Goal: Complete application form: Complete application form

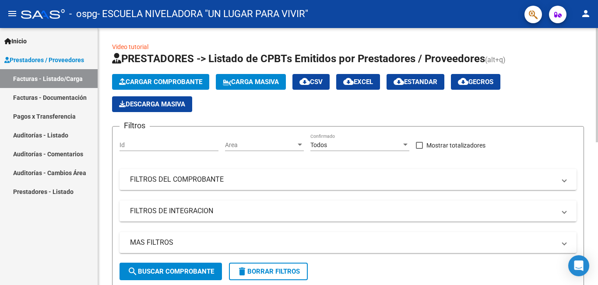
click at [168, 82] on span "Cargar Comprobante" at bounding box center [160, 82] width 83 height 8
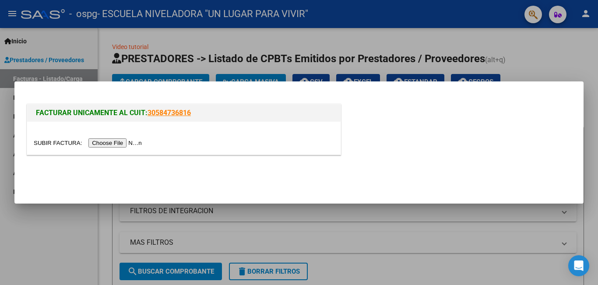
click at [107, 144] on input "file" at bounding box center [89, 142] width 111 height 9
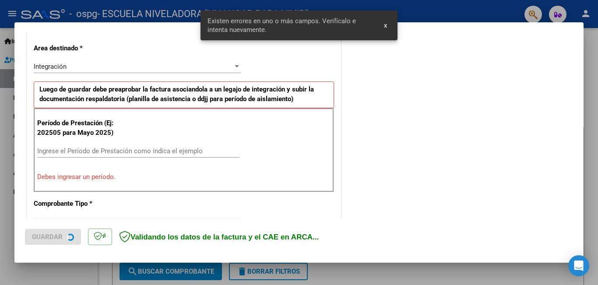
scroll to position [212, 0]
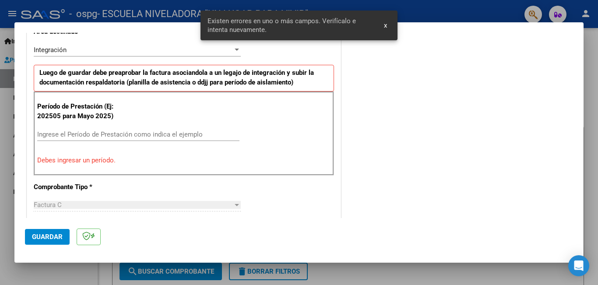
click at [88, 131] on input "Ingrese el Período de Prestación como indica el ejemplo" at bounding box center [138, 134] width 202 height 8
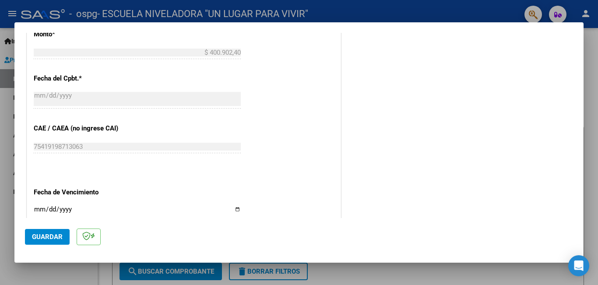
scroll to position [518, 0]
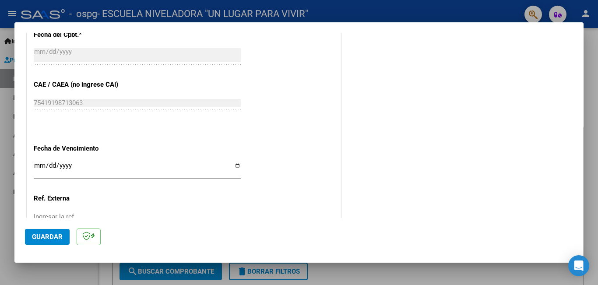
type input "202509"
click at [234, 163] on input "Ingresar la fecha" at bounding box center [137, 169] width 207 height 14
type input "[DATE]"
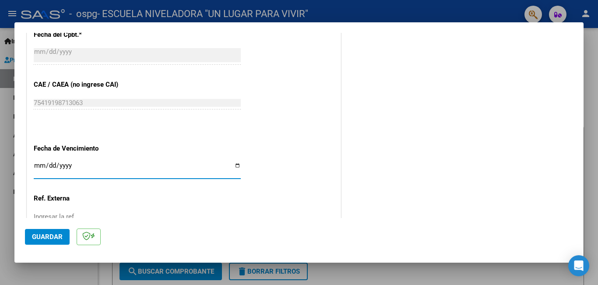
scroll to position [585, 0]
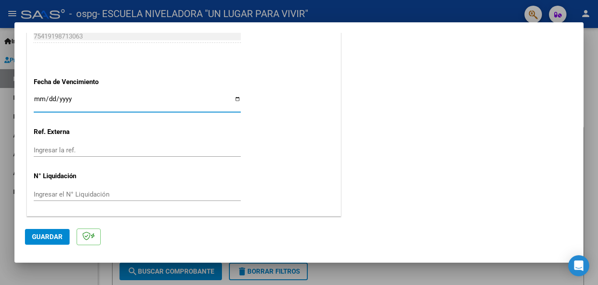
click at [44, 238] on span "Guardar" at bounding box center [47, 237] width 31 height 8
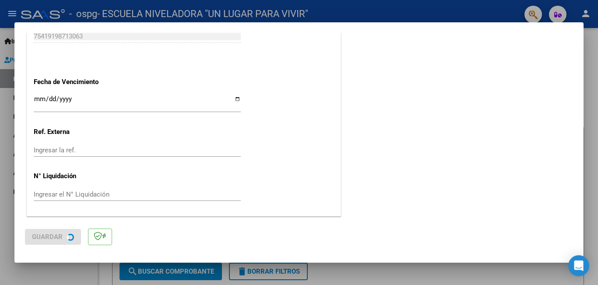
scroll to position [0, 0]
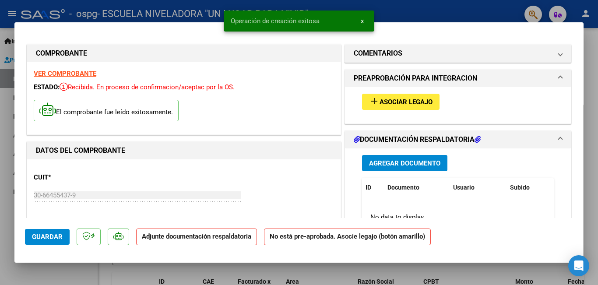
click at [400, 100] on span "Asociar Legajo" at bounding box center [405, 102] width 53 height 8
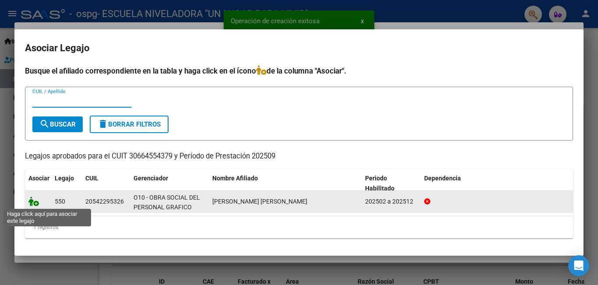
click at [36, 201] on icon at bounding box center [33, 201] width 11 height 10
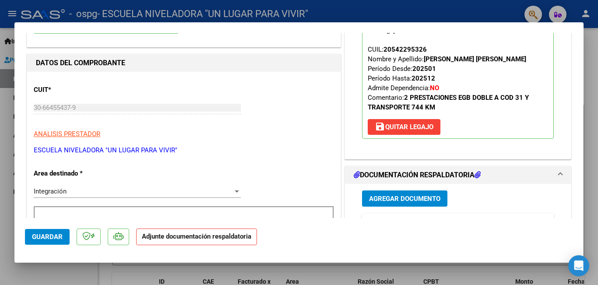
scroll to position [175, 0]
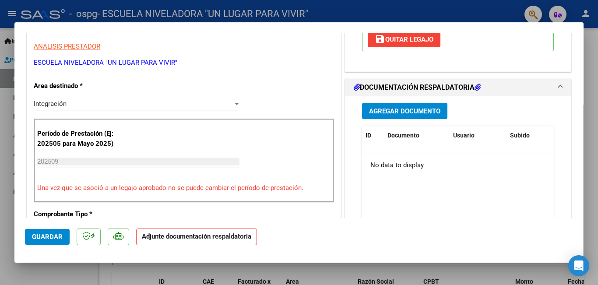
click at [389, 112] on span "Agregar Documento" at bounding box center [404, 111] width 71 height 8
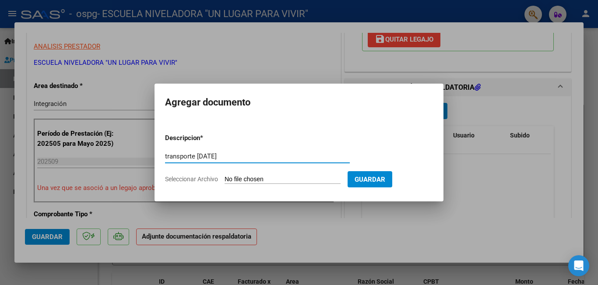
type input "transporte [DATE]"
click at [300, 181] on input "Seleccionar Archivo" at bounding box center [282, 179] width 116 height 8
type input "C:\fakepath\053.pdf"
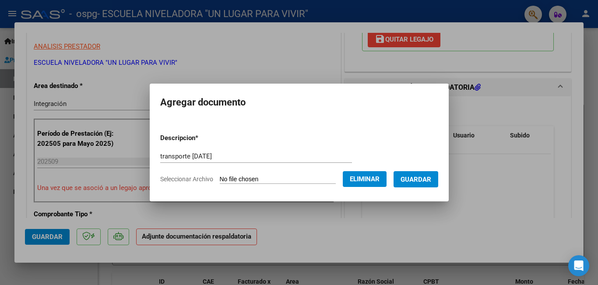
click at [413, 176] on span "Guardar" at bounding box center [415, 179] width 31 height 8
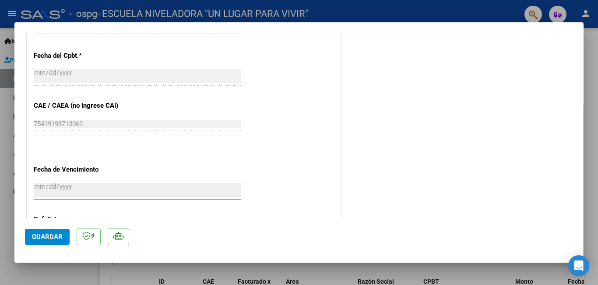
scroll to position [598, 0]
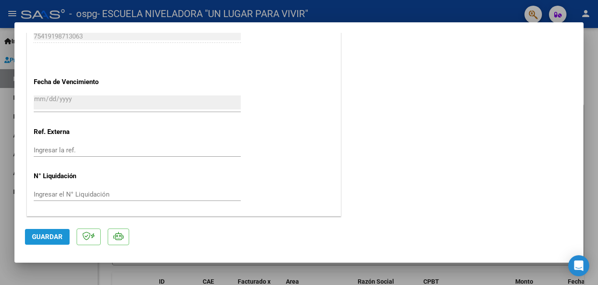
click at [50, 237] on span "Guardar" at bounding box center [47, 237] width 31 height 8
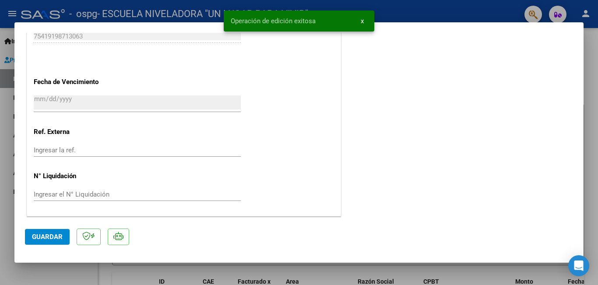
click at [46, 237] on span "Guardar" at bounding box center [47, 237] width 31 height 8
click at [52, 270] on div at bounding box center [299, 142] width 598 height 285
type input "$ 0,00"
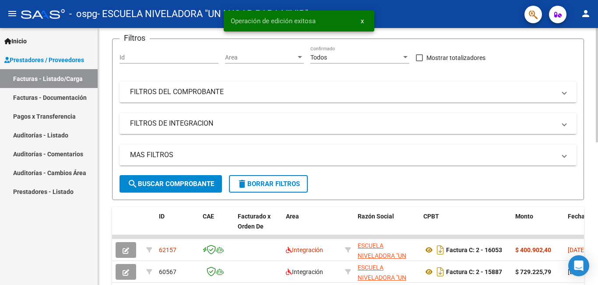
scroll to position [0, 0]
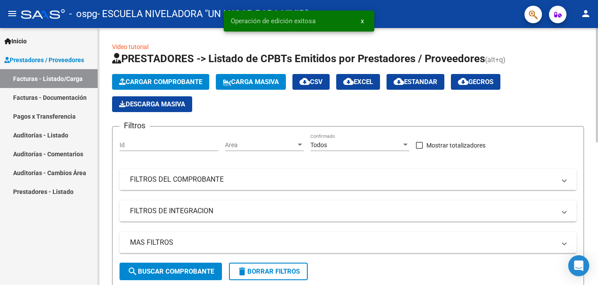
click at [176, 83] on span "Cargar Comprobante" at bounding box center [160, 82] width 83 height 8
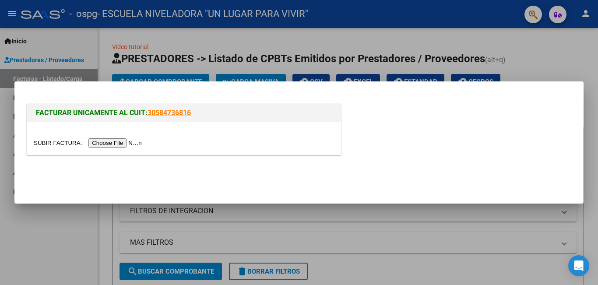
click at [109, 143] on input "file" at bounding box center [89, 142] width 111 height 9
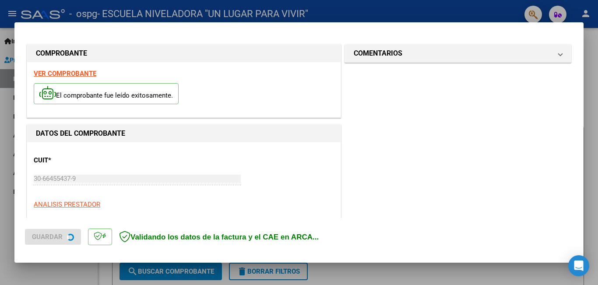
scroll to position [212, 0]
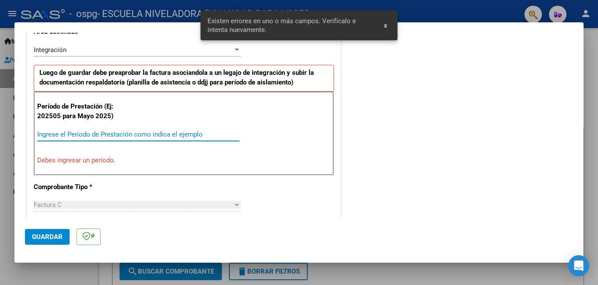
click at [70, 135] on input "Ingrese el Período de Prestación como indica el ejemplo" at bounding box center [138, 134] width 202 height 8
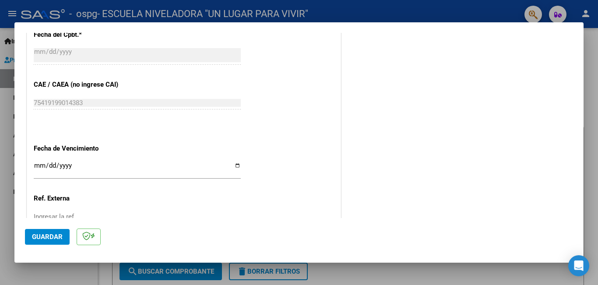
scroll to position [562, 0]
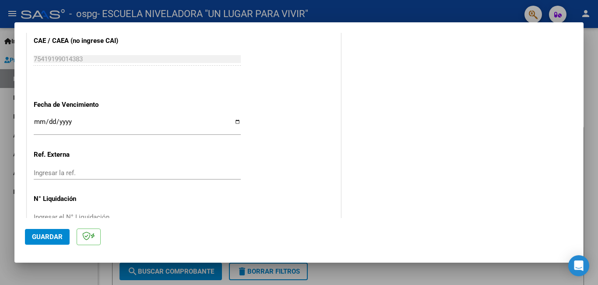
type input "202509"
click at [235, 119] on input "Ingresar la fecha" at bounding box center [137, 125] width 207 height 14
type input "[DATE]"
click at [49, 233] on span "Guardar" at bounding box center [47, 237] width 31 height 8
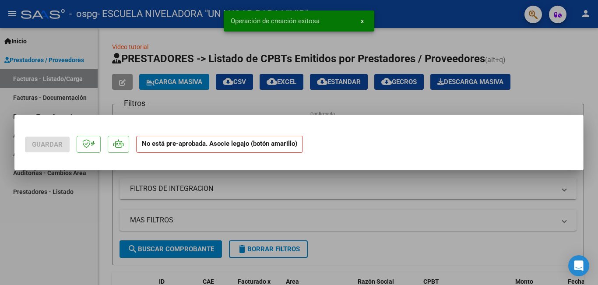
scroll to position [0, 0]
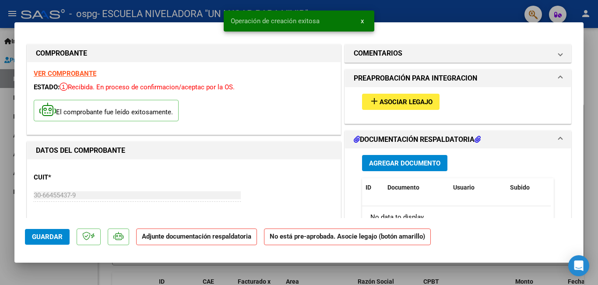
click at [397, 102] on span "Asociar Legajo" at bounding box center [405, 102] width 53 height 8
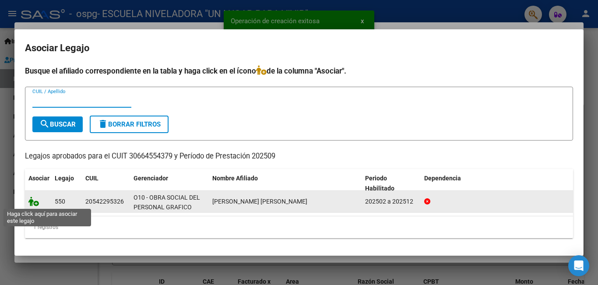
click at [35, 206] on icon at bounding box center [33, 201] width 11 height 10
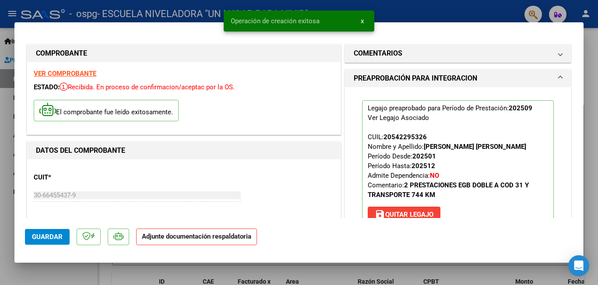
scroll to position [131, 0]
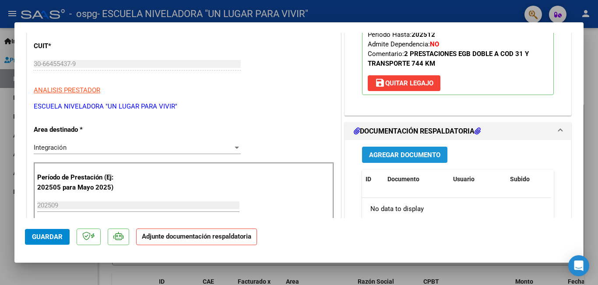
click at [420, 154] on span "Agregar Documento" at bounding box center [404, 155] width 71 height 8
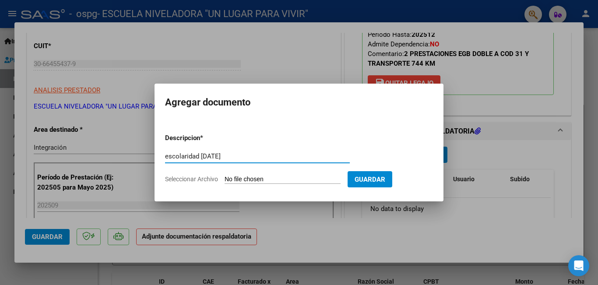
type input "escolaridad [DATE]"
click at [250, 179] on input "Seleccionar Archivo" at bounding box center [282, 179] width 116 height 8
type input "C:\fakepath\054.pdf"
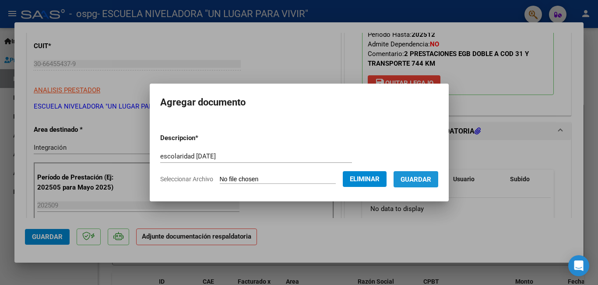
click at [431, 180] on span "Guardar" at bounding box center [415, 179] width 31 height 8
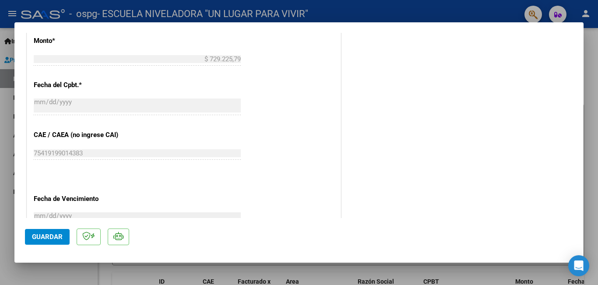
scroll to position [569, 0]
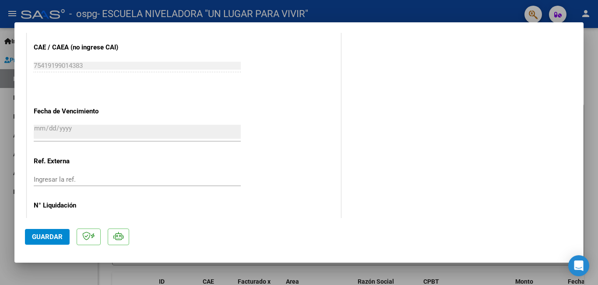
click at [60, 232] on button "Guardar" at bounding box center [47, 237] width 45 height 16
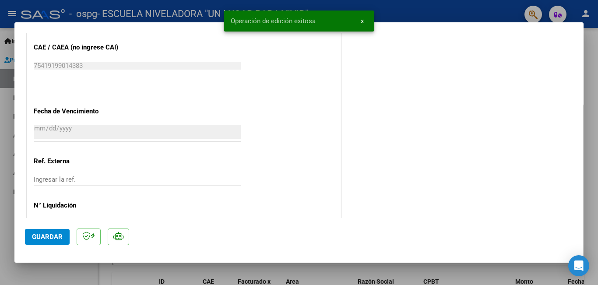
click at [57, 235] on span "Guardar" at bounding box center [47, 237] width 31 height 8
click at [55, 271] on div at bounding box center [299, 142] width 598 height 285
type input "$ 0,00"
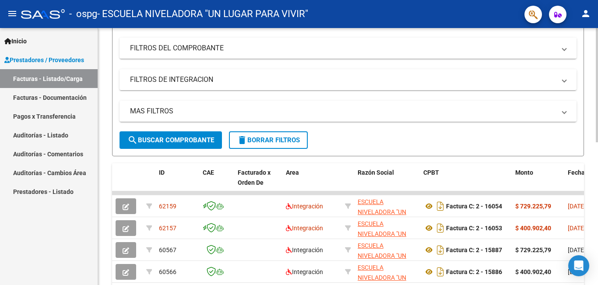
scroll to position [0, 0]
